Goal: Understand process/instructions: Learn how to perform a task or action

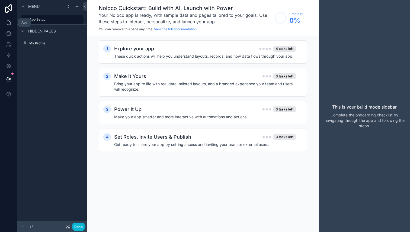
click at [9, 22] on icon at bounding box center [9, 21] width 1 height 1
click at [21, 6] on icon "scrollable content" at bounding box center [23, 6] width 4 height 4
click at [24, 7] on icon "scrollable content" at bounding box center [23, 6] width 4 height 4
click at [68, 7] on icon "scrollable content" at bounding box center [67, 7] width 1 height 1
click at [148, 50] on h2 "Explore your app" at bounding box center [134, 49] width 40 height 8
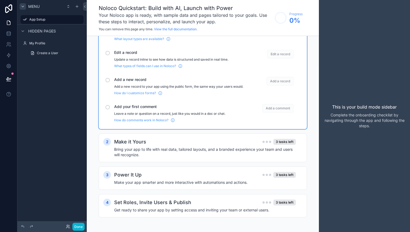
scroll to position [50, 0]
click at [168, 143] on div "Make it Yours 3 tasks left" at bounding box center [205, 142] width 182 height 8
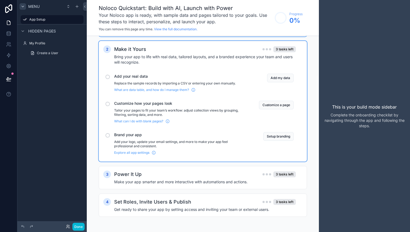
scroll to position [142, 0]
click at [168, 184] on h4 "Make your app smarter and more interactive with automations and actions." at bounding box center [205, 181] width 182 height 5
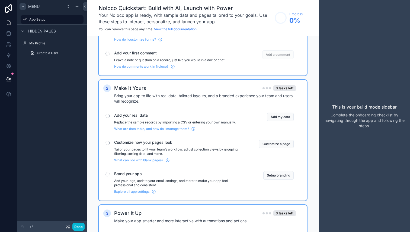
scroll to position [0, 0]
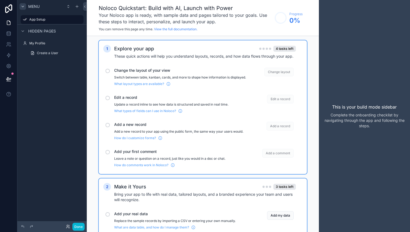
click at [208, 70] on span "Change the layout of your view" at bounding box center [180, 70] width 132 height 5
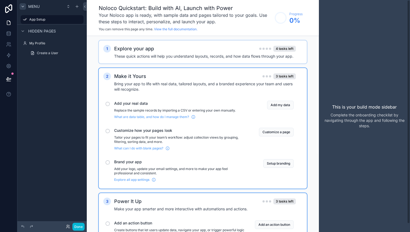
click at [379, 82] on div "This is your build mode sidebar Complete the onboarding checklist by navigating…" at bounding box center [364, 116] width 91 height 232
